Goal: Task Accomplishment & Management: Complete application form

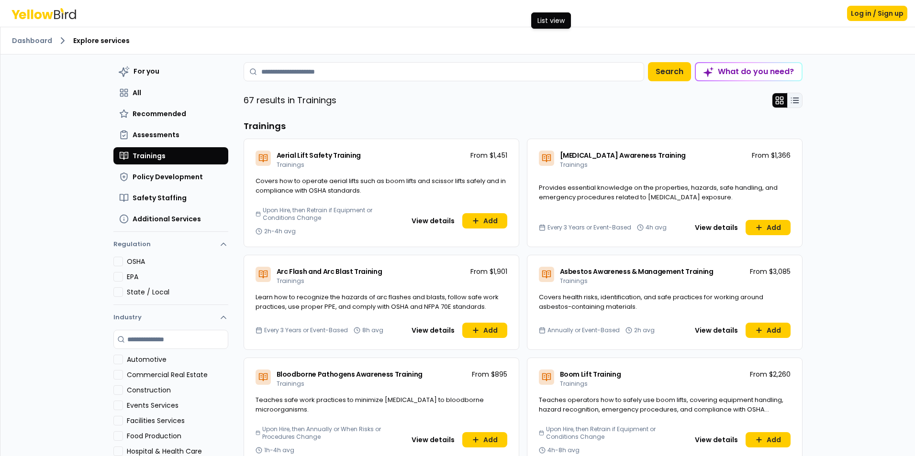
click at [790, 101] on icon at bounding box center [795, 101] width 10 height 10
